Goal: Navigation & Orientation: Find specific page/section

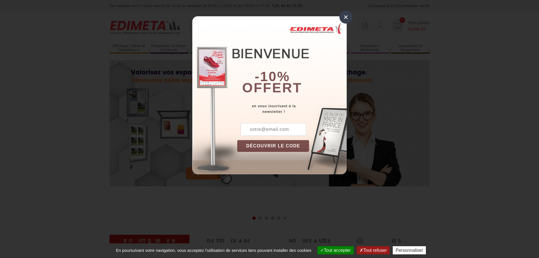
click at [344, 17] on div "×" at bounding box center [345, 17] width 13 height 13
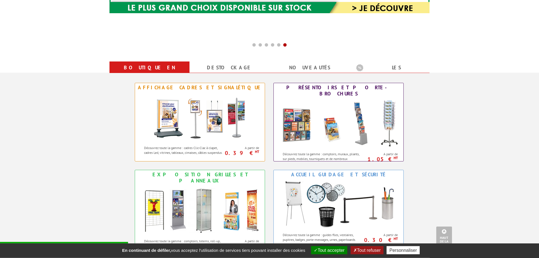
scroll to position [143, 0]
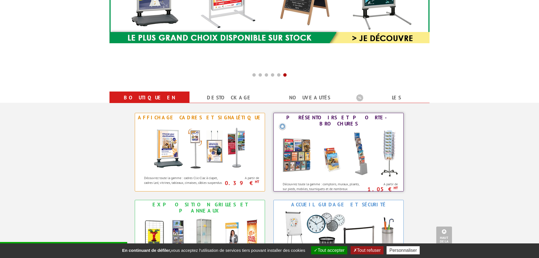
click at [344, 138] on img at bounding box center [338, 153] width 123 height 51
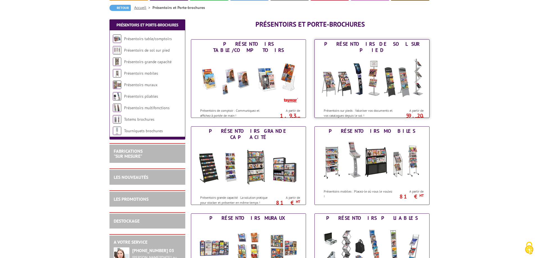
scroll to position [57, 0]
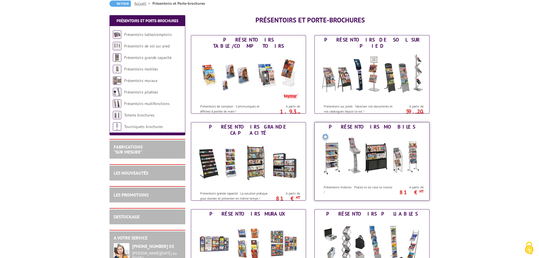
click at [402, 148] on img at bounding box center [372, 156] width 104 height 51
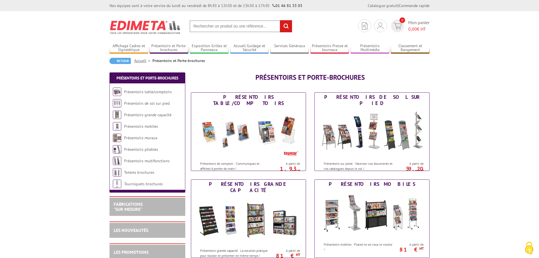
scroll to position [57, 0]
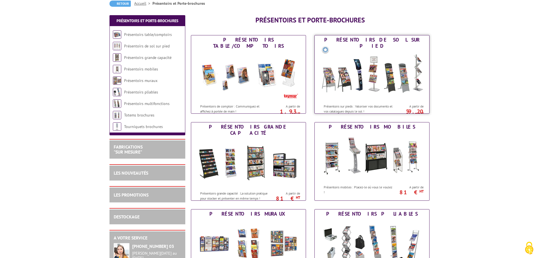
click at [367, 76] on img at bounding box center [372, 76] width 104 height 51
